Goal: Information Seeking & Learning: Learn about a topic

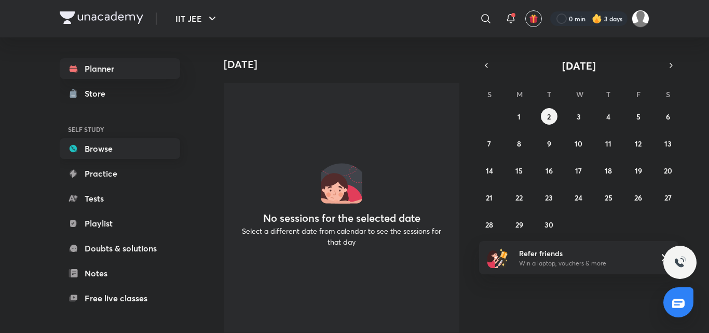
click at [104, 142] on link "Browse" at bounding box center [120, 148] width 120 height 21
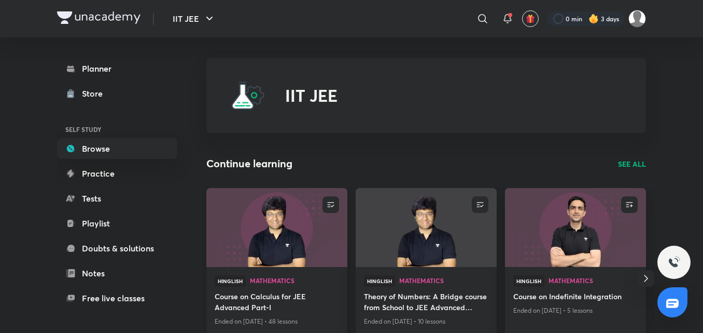
click at [245, 296] on h4 "Course on Calculus for JEE Advanced Part-I" at bounding box center [277, 303] width 125 height 24
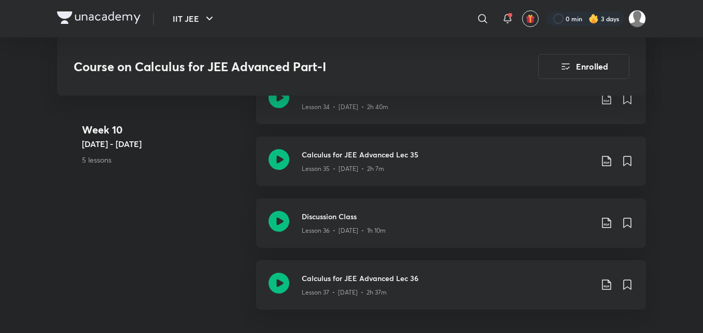
scroll to position [3180, 0]
click at [321, 181] on div "Calculus for JEE Advanced Lec 35 Lesson 35 • [DATE] • 2h 7m" at bounding box center [451, 161] width 390 height 49
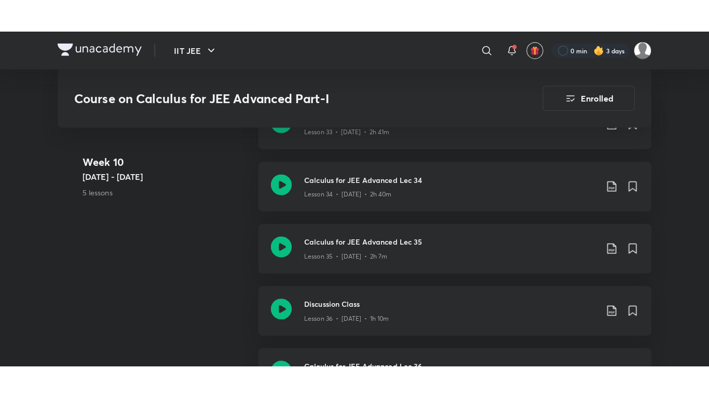
scroll to position [3144, 0]
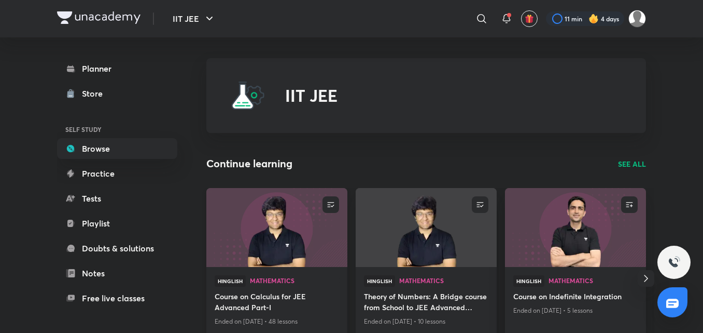
click at [289, 299] on h4 "Course on Calculus for JEE Advanced Part-I" at bounding box center [277, 303] width 125 height 24
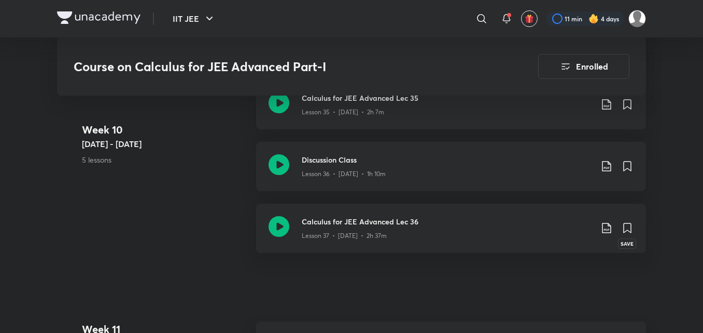
scroll to position [3238, 0]
drag, startPoint x: 606, startPoint y: 226, endPoint x: 658, endPoint y: 315, distance: 103.0
click at [602, 232] on icon at bounding box center [607, 227] width 12 height 12
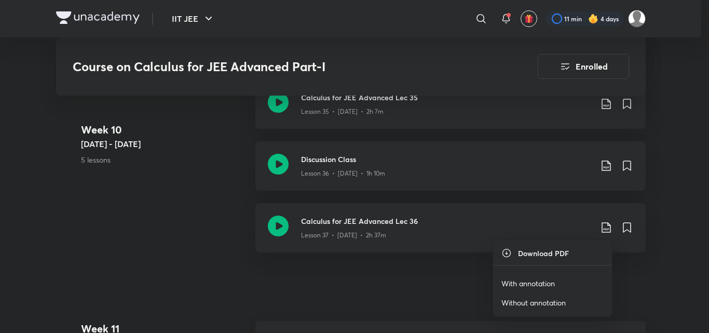
click at [546, 281] on p "With annotation" at bounding box center [527, 283] width 53 height 11
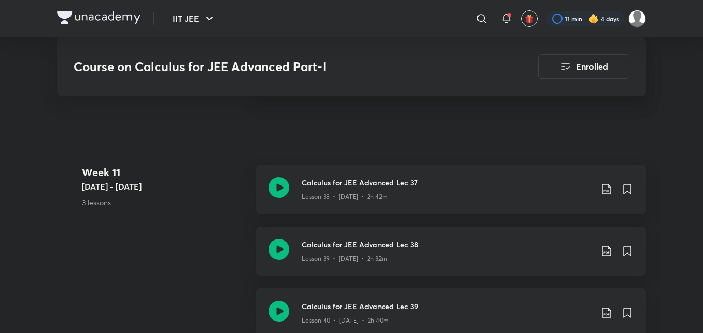
scroll to position [3395, 0]
click at [611, 186] on icon at bounding box center [607, 187] width 12 height 12
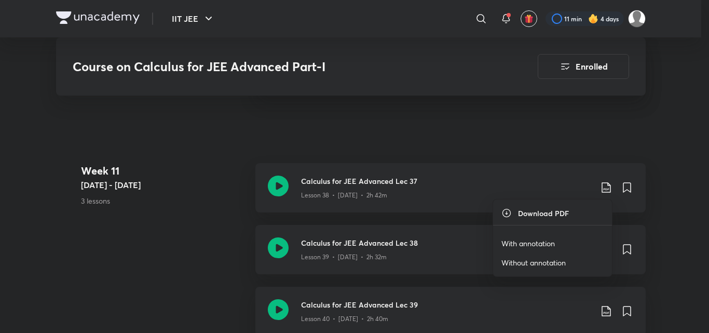
click at [534, 250] on li "With annotation" at bounding box center [552, 242] width 119 height 19
drag, startPoint x: 521, startPoint y: 245, endPoint x: 510, endPoint y: 243, distance: 11.6
click at [510, 243] on p "With annotation" at bounding box center [527, 243] width 53 height 11
